Goal: Book appointment/travel/reservation

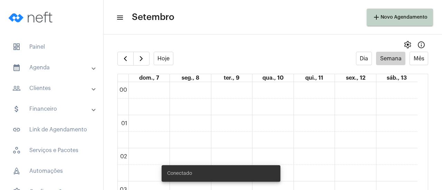
scroll to position [580, 0]
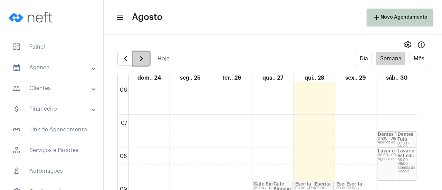
click at [147, 62] on button "button" at bounding box center [141, 59] width 16 height 14
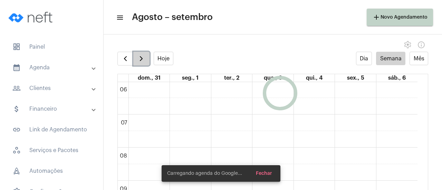
click at [147, 62] on button "button" at bounding box center [141, 59] width 16 height 14
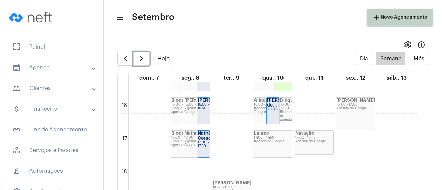
scroll to position [579, 0]
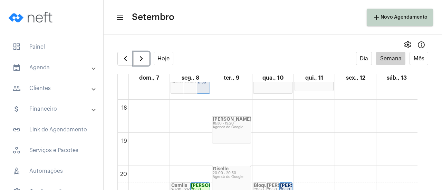
click at [225, 126] on div "Agenda do Google" at bounding box center [232, 128] width 38 height 4
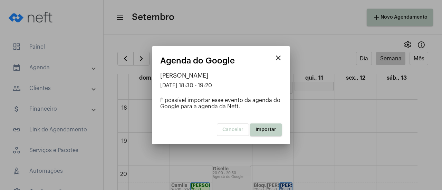
click at [255, 129] on button "Importar" at bounding box center [266, 130] width 32 height 12
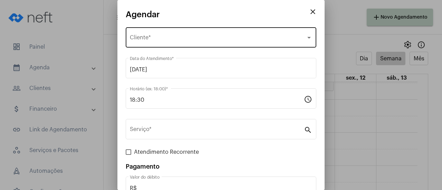
click at [169, 36] on div "Selecione o Cliente Cliente *" at bounding box center [221, 37] width 182 height 22
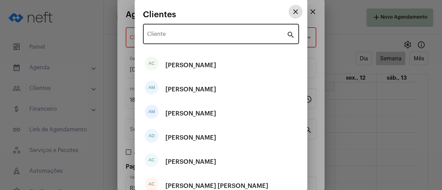
click at [172, 37] on input "Cliente" at bounding box center [217, 35] width 140 height 6
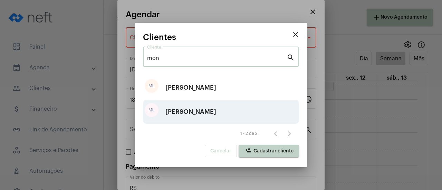
type input "mon"
click at [181, 112] on div "[PERSON_NAME]" at bounding box center [190, 112] width 51 height 21
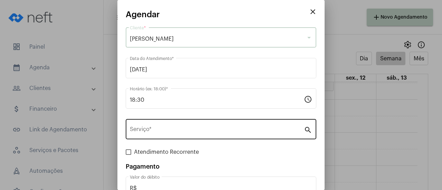
click at [180, 130] on input "Serviço *" at bounding box center [217, 131] width 174 height 6
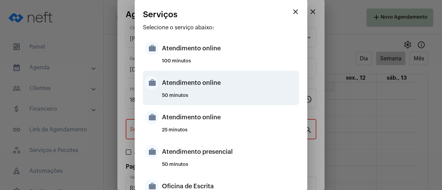
click at [192, 95] on div "50 minutos" at bounding box center [229, 98] width 135 height 10
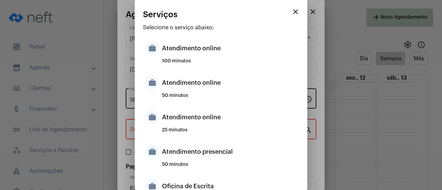
type input "Atendimento online"
type input "R$ 0"
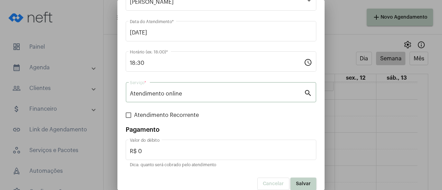
scroll to position [46, 0]
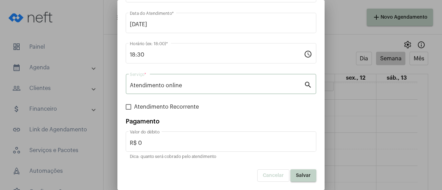
click at [294, 179] on button "Salvar" at bounding box center [303, 176] width 26 height 12
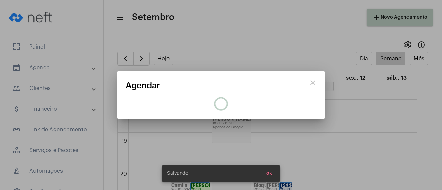
scroll to position [0, 0]
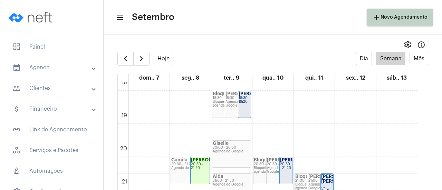
scroll to position [570, 0]
